Goal: Task Accomplishment & Management: Manage account settings

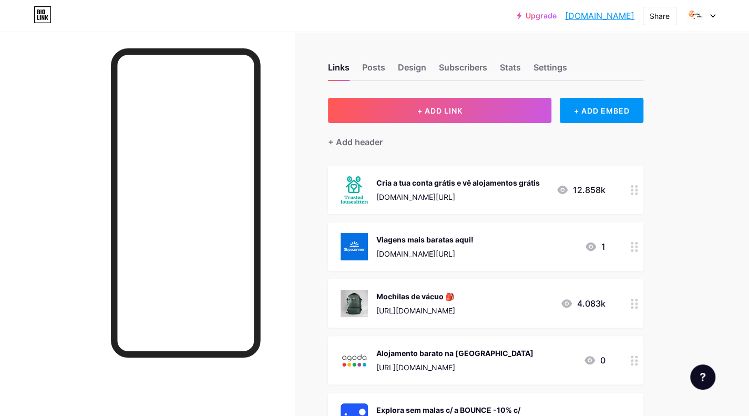
click at [415, 241] on div "Viagens mais baratas aqui!" at bounding box center [424, 239] width 97 height 11
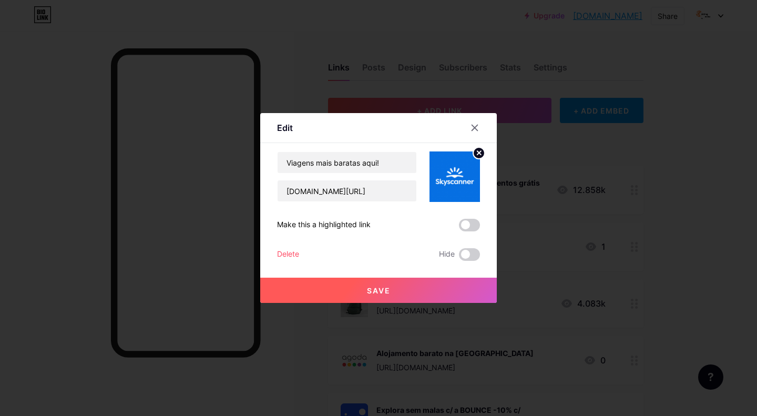
click at [392, 283] on button "Save" at bounding box center [378, 289] width 236 height 25
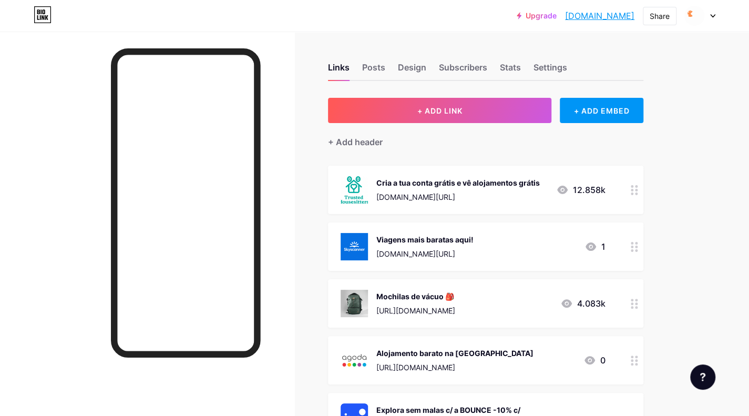
click at [470, 232] on div "Viagens mais baratas aqui! [DOMAIN_NAME][URL] 1" at bounding box center [485, 246] width 315 height 48
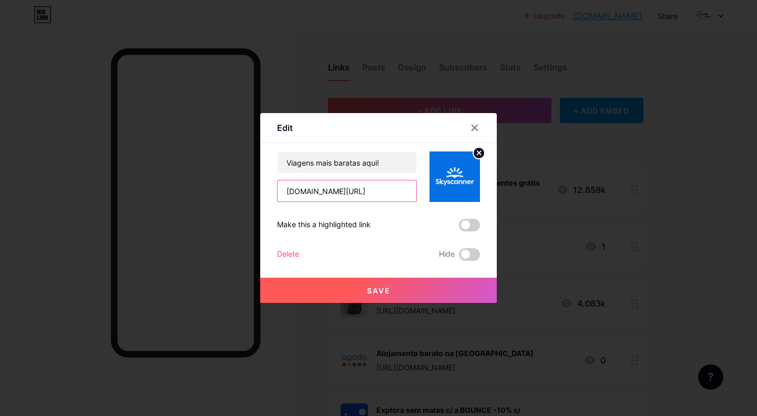
click at [372, 192] on input "[DOMAIN_NAME][URL]" at bounding box center [346, 190] width 139 height 21
click at [380, 194] on input "[DOMAIN_NAME][URL]" at bounding box center [346, 190] width 139 height 21
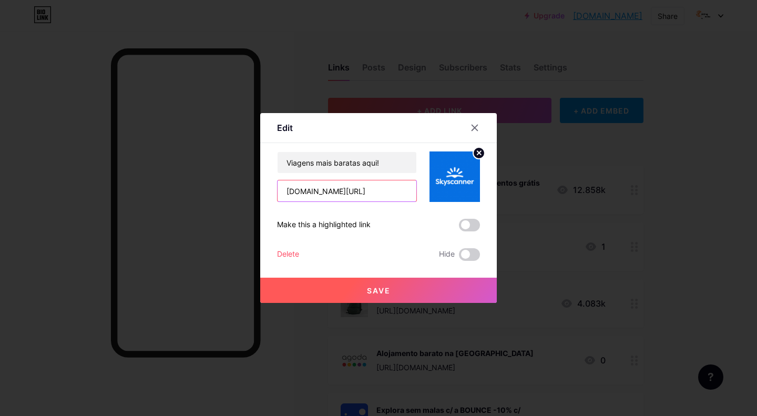
click at [380, 194] on input "[DOMAIN_NAME][URL]" at bounding box center [346, 190] width 139 height 21
paste input "https://"
type input "[URL][DOMAIN_NAME]"
click at [403, 287] on button "Save" at bounding box center [378, 289] width 236 height 25
